Goal: Register for event/course

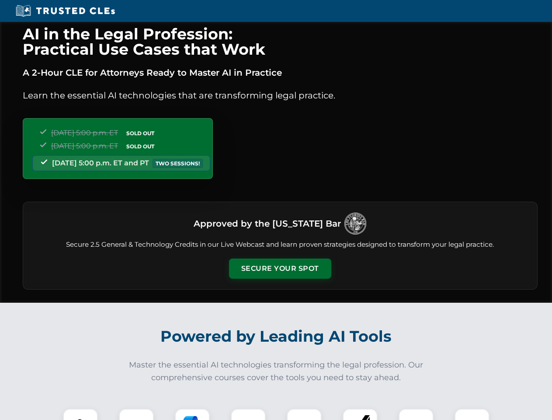
click at [280, 269] on button "Secure Your Spot" at bounding box center [280, 268] width 102 height 20
click at [80, 414] on img at bounding box center [80, 425] width 25 height 25
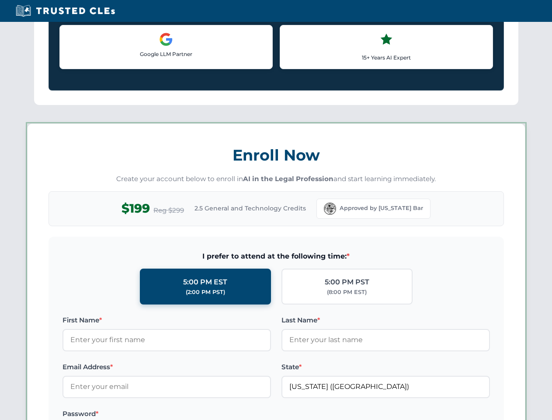
click at [192, 414] on label "Password *" at bounding box center [167, 413] width 209 height 10
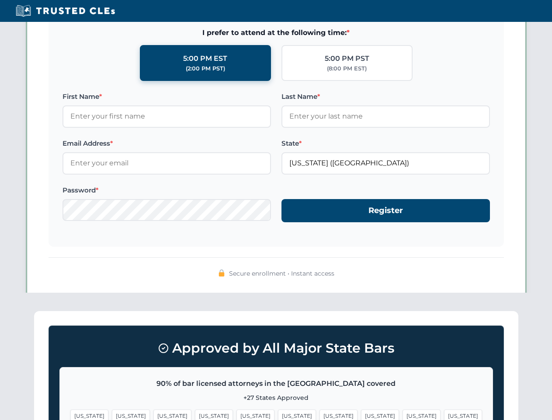
click at [403, 414] on span "[US_STATE]" at bounding box center [422, 415] width 38 height 13
